Goal: Information Seeking & Learning: Learn about a topic

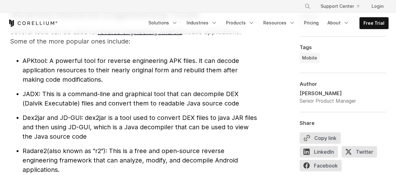
scroll to position [684, 0]
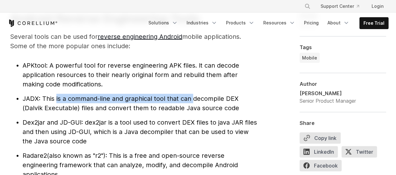
drag, startPoint x: 57, startPoint y: 84, endPoint x: 195, endPoint y: 84, distance: 138.1
click at [194, 94] on li "JADX : This is a command-line and graphical tool that can decompile DEX (Dalvik…" at bounding box center [140, 103] width 235 height 19
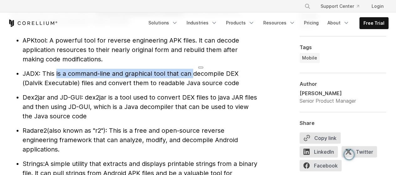
scroll to position [722, 0]
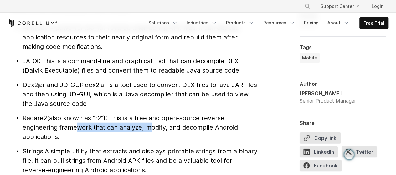
drag, startPoint x: 75, startPoint y: 117, endPoint x: 179, endPoint y: 117, distance: 104.3
click at [152, 117] on span "(also known as "r2"): This is a free and open-source reverse engineering framew…" at bounding box center [130, 127] width 215 height 26
click at [192, 117] on span "(also known as "r2"): This is a free and open-source reverse engineering framew…" at bounding box center [130, 127] width 215 height 26
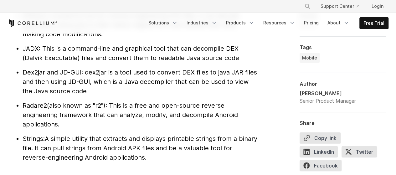
scroll to position [747, 0]
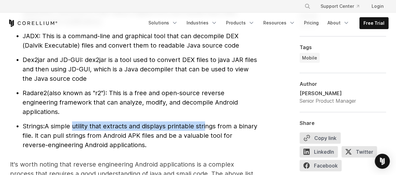
drag, startPoint x: 79, startPoint y: 116, endPoint x: 206, endPoint y: 117, distance: 126.9
click at [206, 122] on span "A simple utility that extracts and displays printable strings from a binary fil…" at bounding box center [140, 135] width 235 height 26
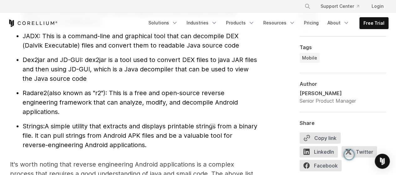
drag, startPoint x: 49, startPoint y: 128, endPoint x: 58, endPoint y: 121, distance: 10.7
click at [50, 127] on span "A simple utility that extracts and displays printable strings from a binary fil…" at bounding box center [140, 135] width 235 height 26
click at [29, 89] on span "Radare2" at bounding box center [35, 93] width 24 height 8
click at [31, 89] on span "Radare2" at bounding box center [35, 93] width 24 height 8
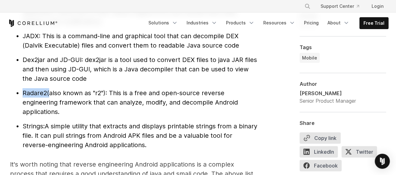
copy li "Radare2"
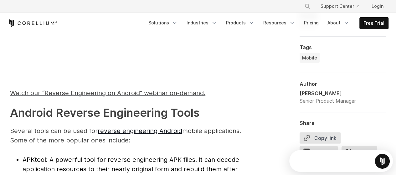
scroll to position [0, 0]
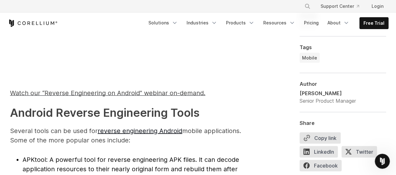
click at [36, 156] on span "APKtool" at bounding box center [34, 160] width 23 height 8
copy span "APKtool"
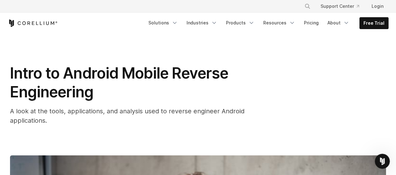
click at [126, 19] on div "Free Trial" at bounding box center [76, 23] width 137 height 8
